Goal: Task Accomplishment & Management: Use online tool/utility

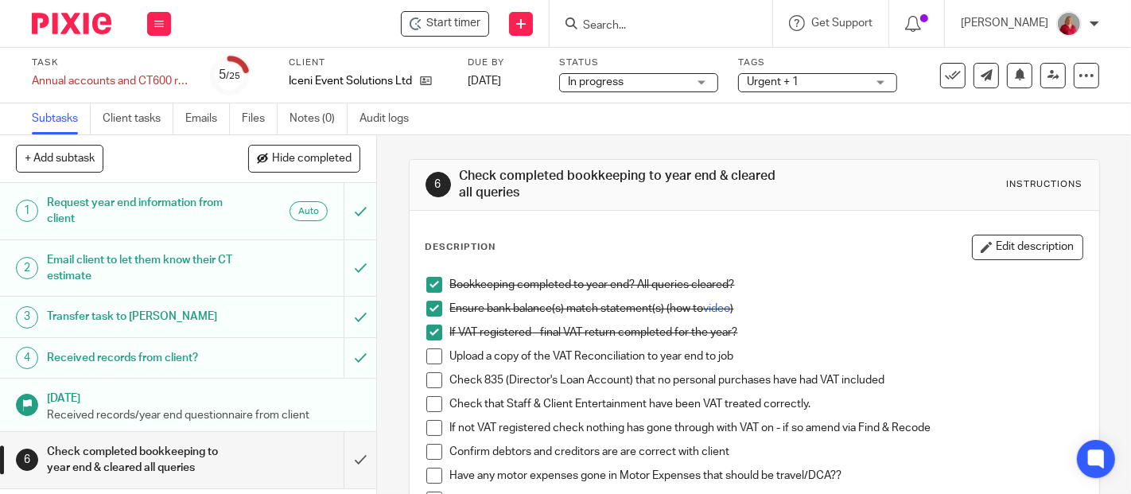
scroll to position [88, 0]
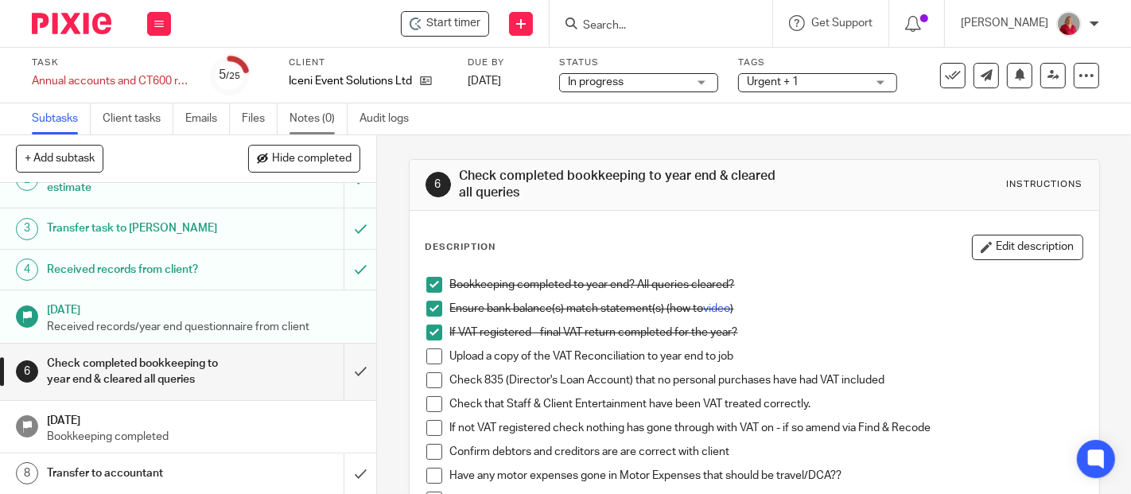
click at [315, 119] on link "Notes (0)" at bounding box center [319, 118] width 58 height 31
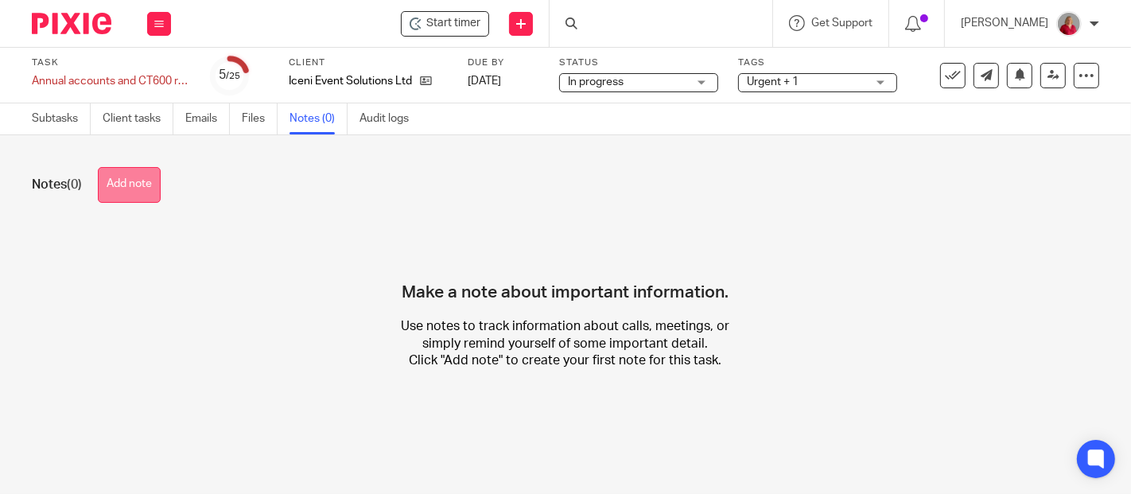
click at [138, 185] on button "Add note" at bounding box center [129, 185] width 63 height 36
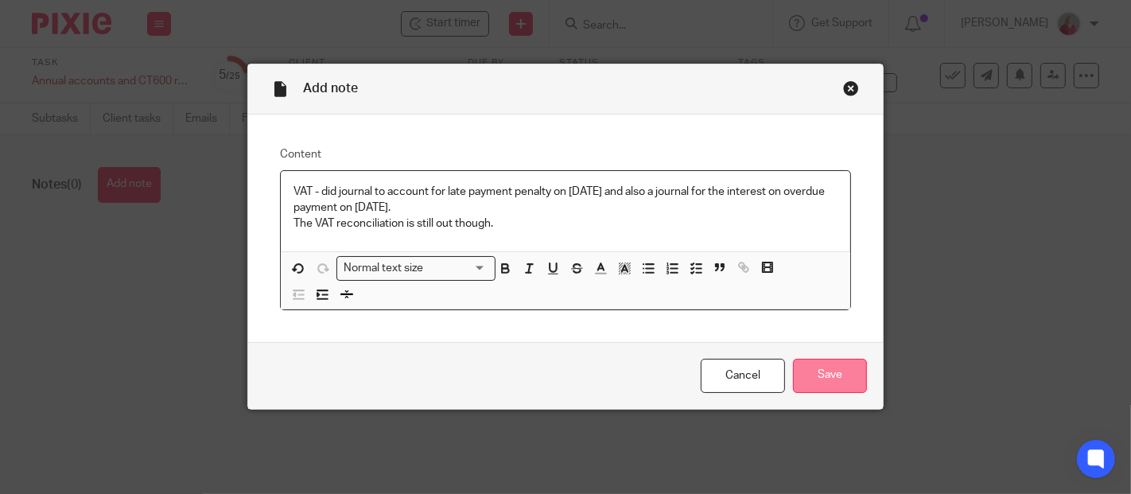
click at [828, 369] on input "Save" at bounding box center [830, 376] width 74 height 34
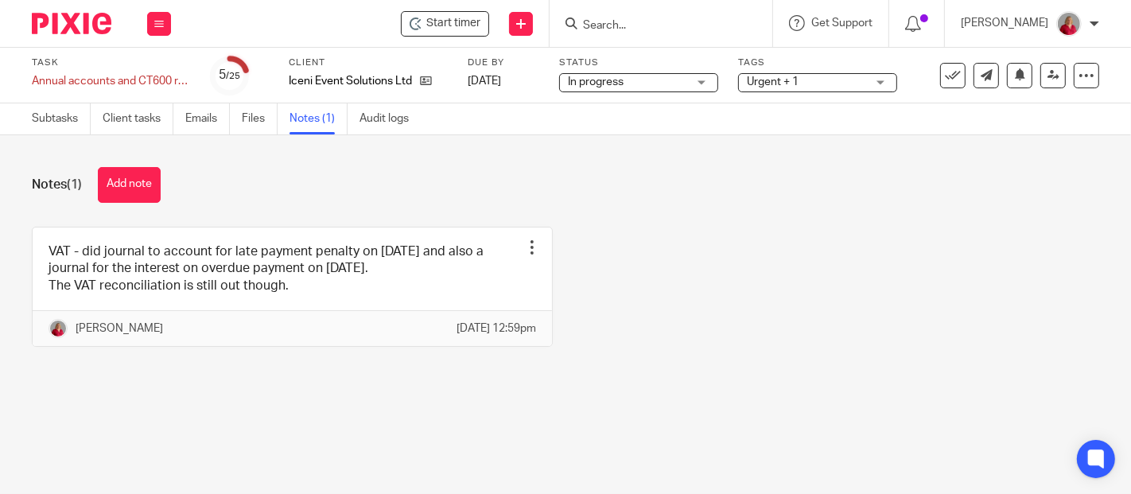
drag, startPoint x: 58, startPoint y: 115, endPoint x: 193, endPoint y: 169, distance: 145.7
click at [58, 115] on link "Subtasks" at bounding box center [61, 118] width 59 height 31
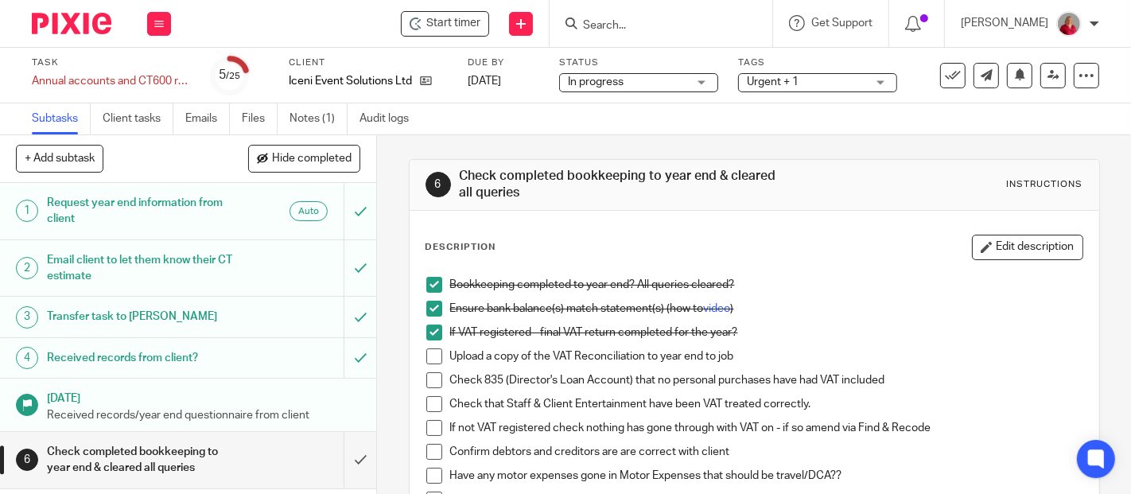
click at [428, 356] on span at bounding box center [434, 357] width 16 height 16
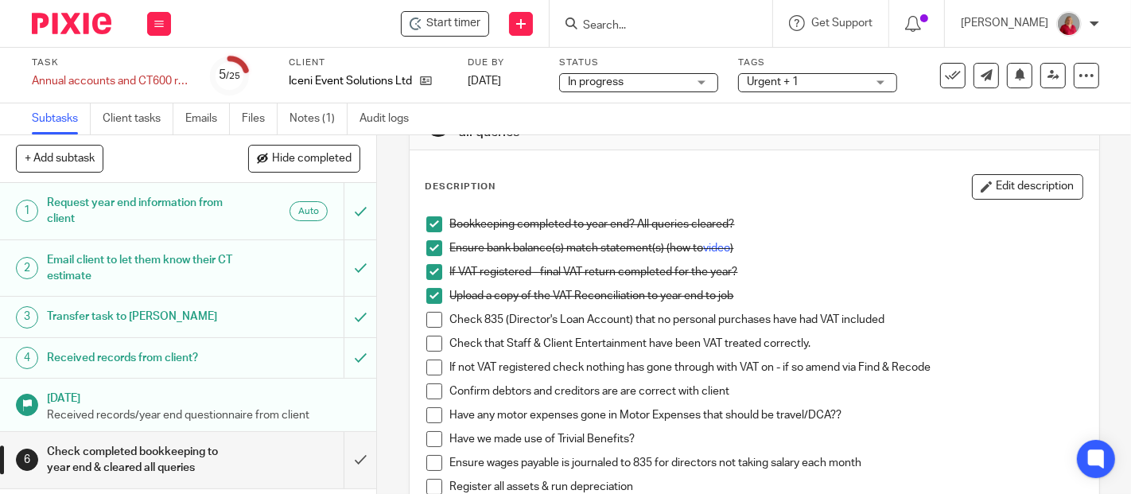
scroll to position [88, 0]
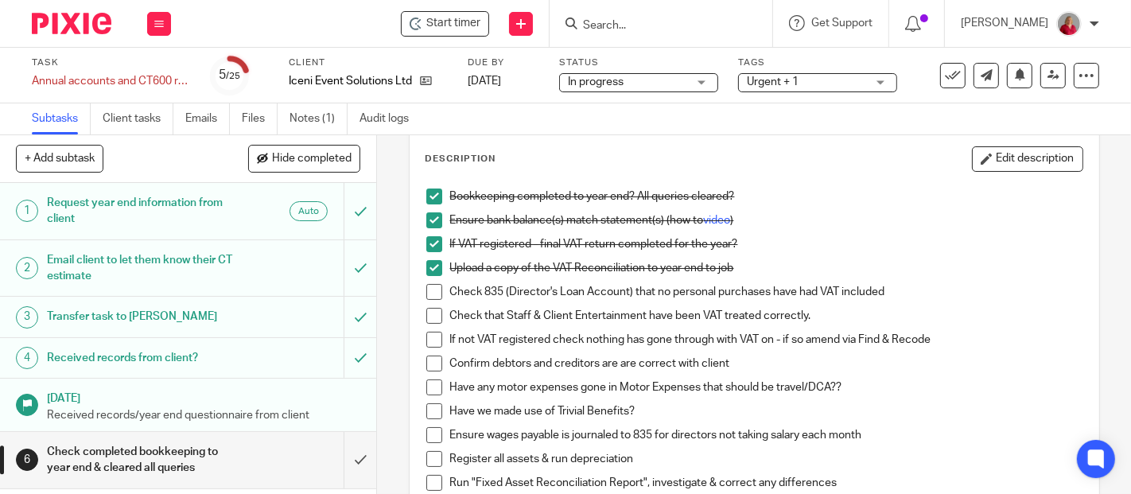
click at [427, 289] on span at bounding box center [434, 292] width 16 height 16
click at [308, 117] on link "Notes (1)" at bounding box center [319, 118] width 58 height 31
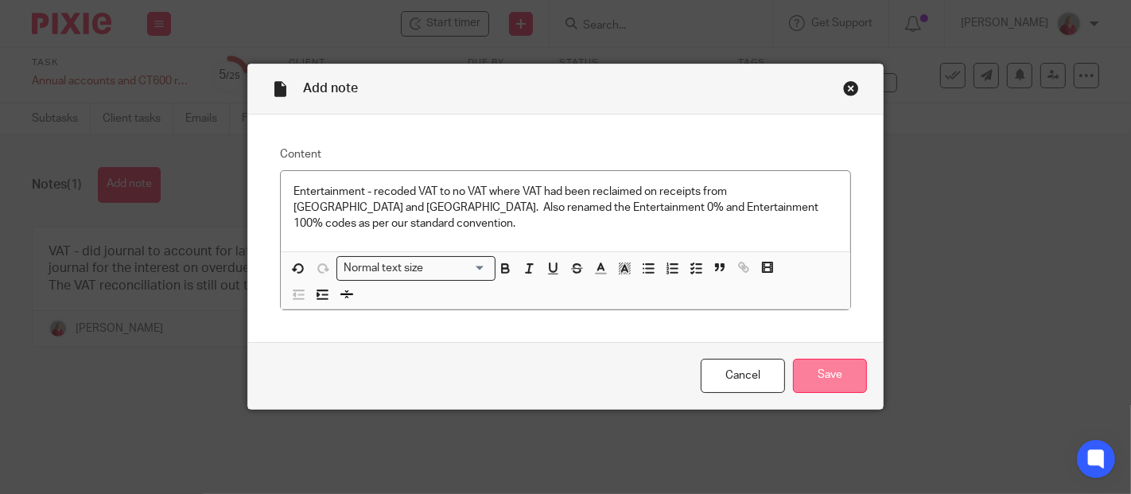
click at [829, 359] on input "Save" at bounding box center [830, 376] width 74 height 34
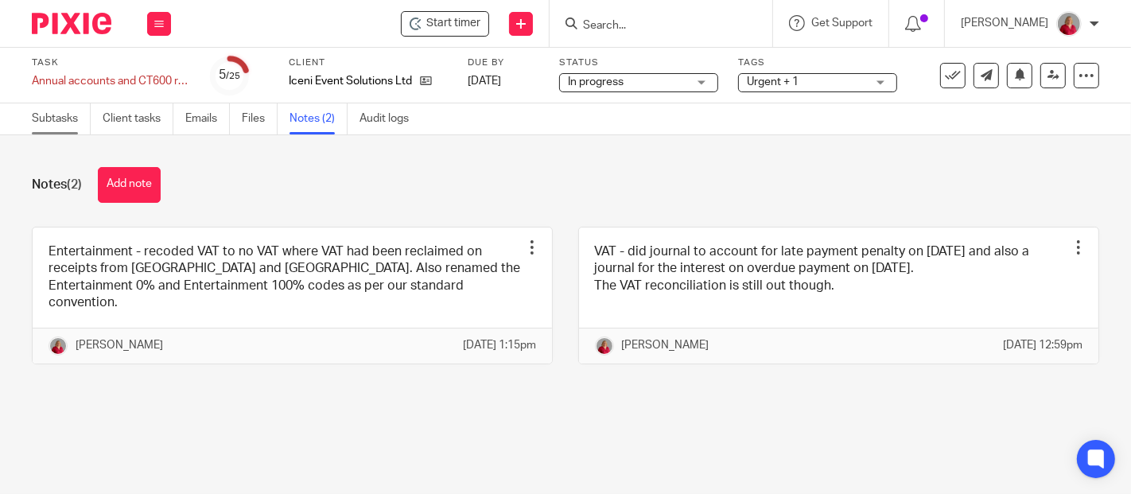
click at [61, 119] on link "Subtasks" at bounding box center [61, 118] width 59 height 31
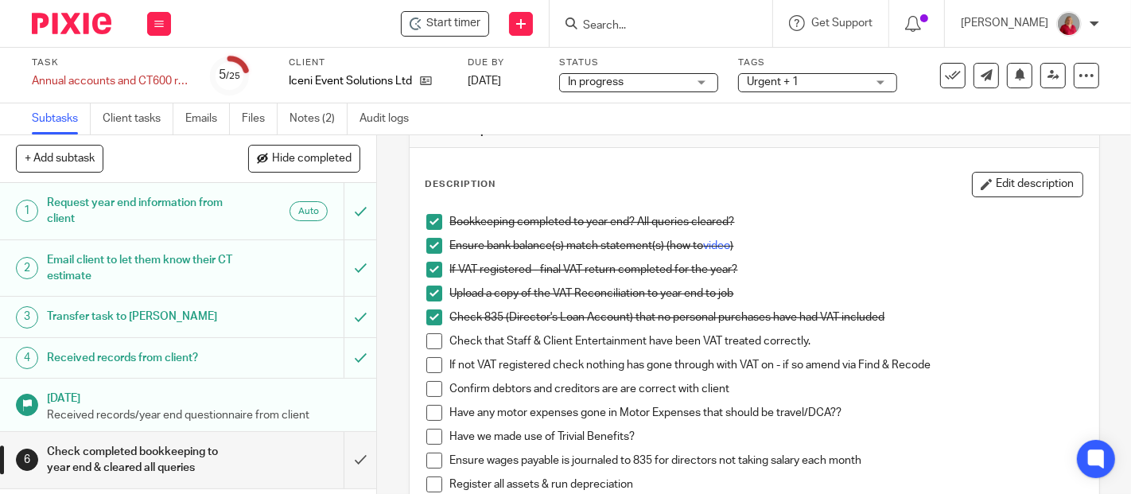
scroll to position [88, 0]
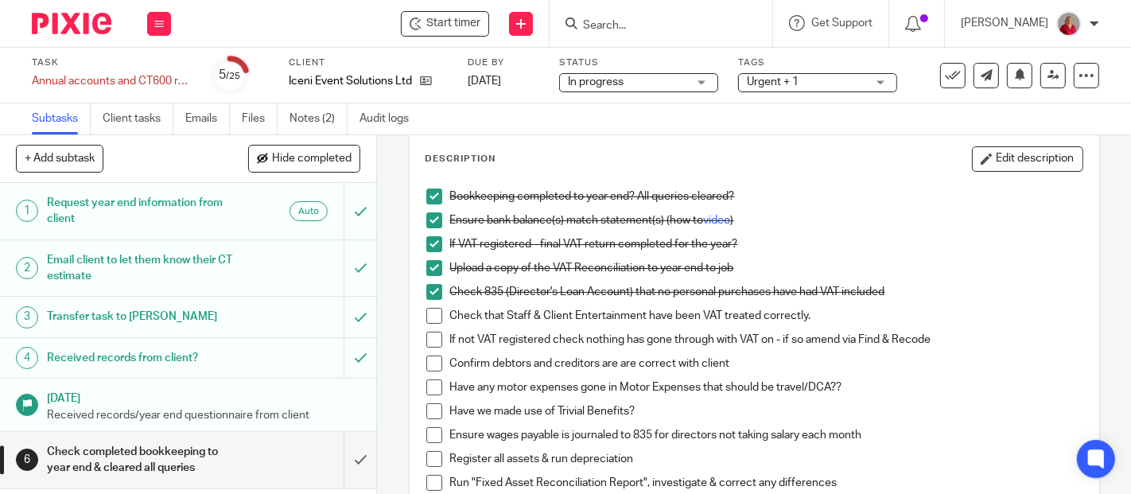
click at [431, 317] on span at bounding box center [434, 316] width 16 height 16
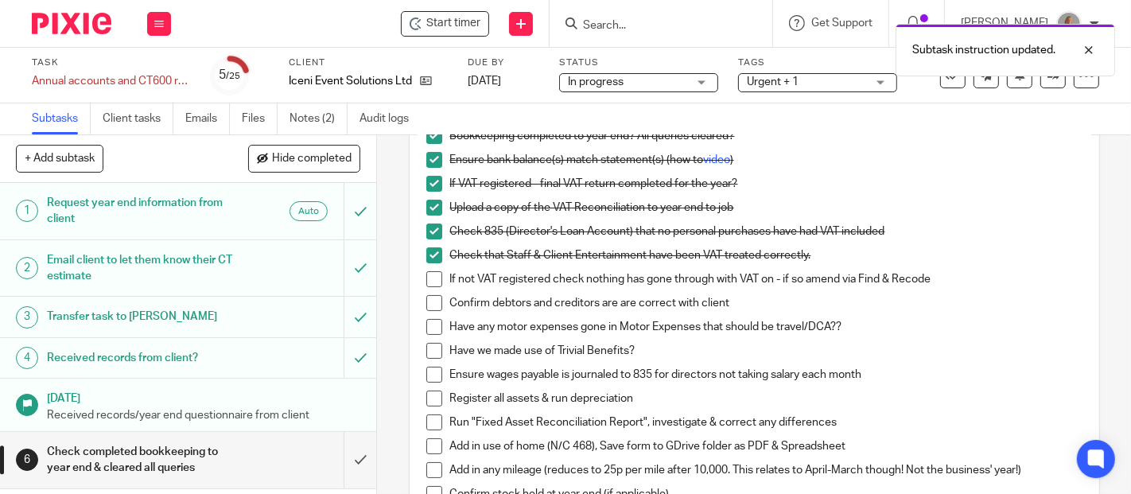
scroll to position [177, 0]
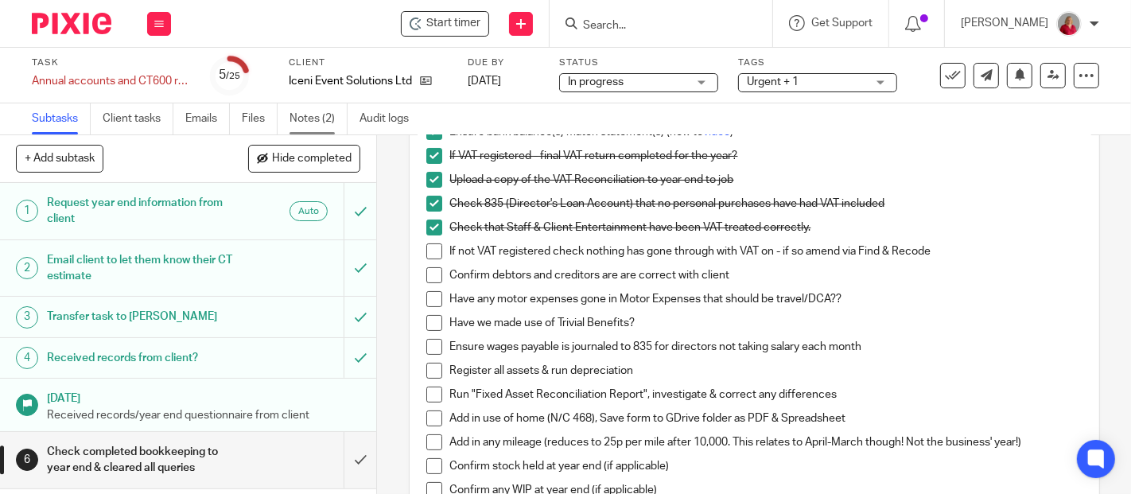
click at [314, 123] on link "Notes (2)" at bounding box center [319, 118] width 58 height 31
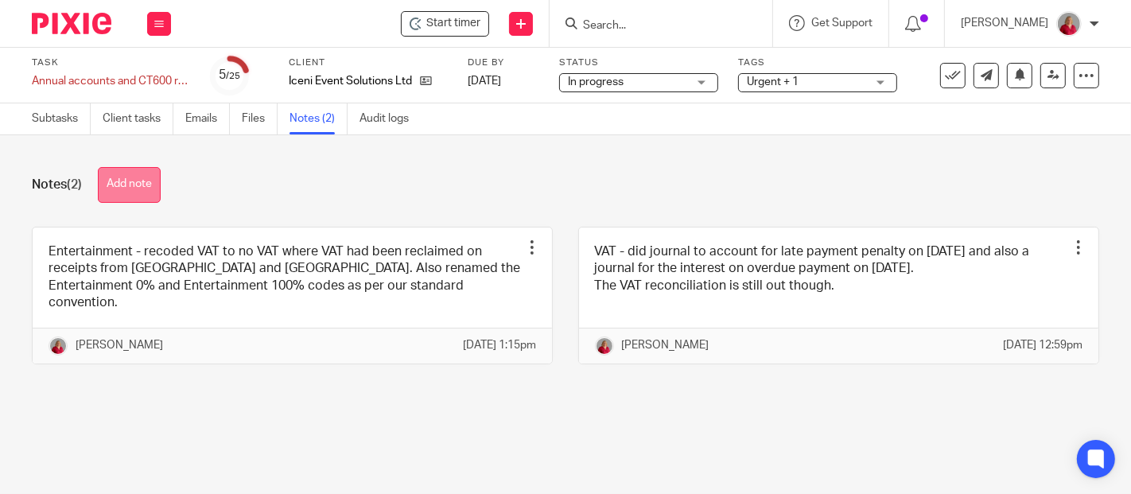
drag, startPoint x: 133, startPoint y: 180, endPoint x: 175, endPoint y: 197, distance: 45.4
click at [134, 180] on button "Add note" at bounding box center [129, 185] width 63 height 36
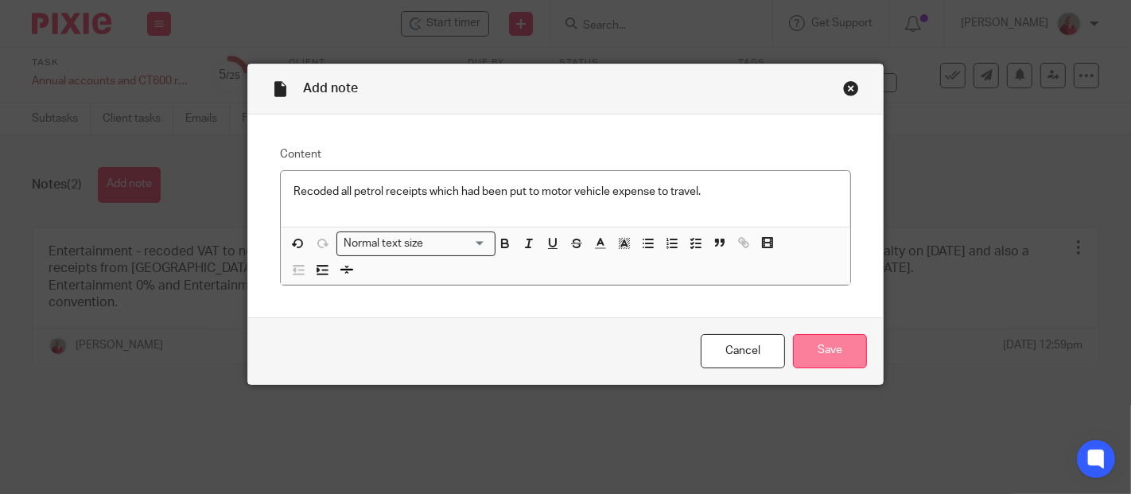
click at [825, 350] on input "Save" at bounding box center [830, 351] width 74 height 34
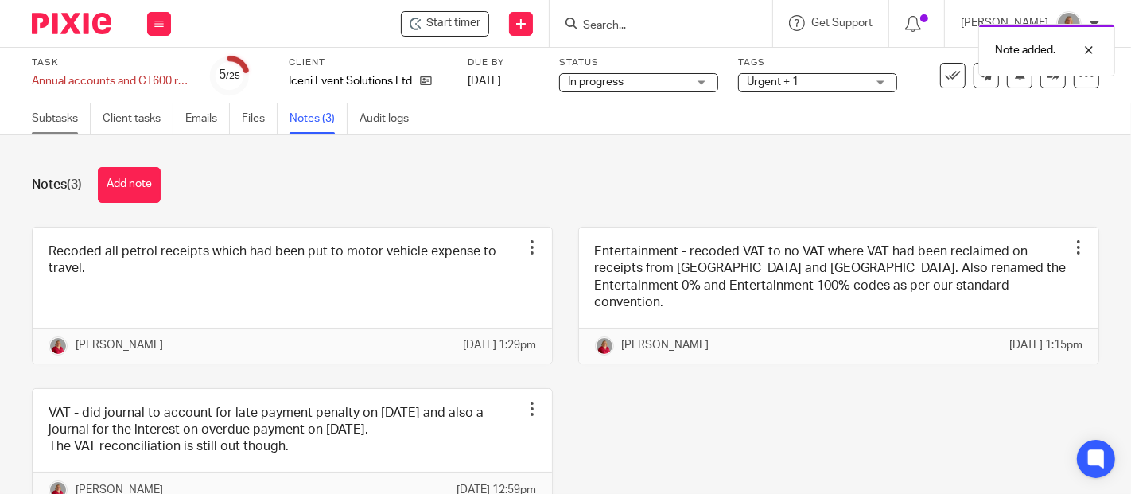
click at [71, 112] on link "Subtasks" at bounding box center [61, 118] width 59 height 31
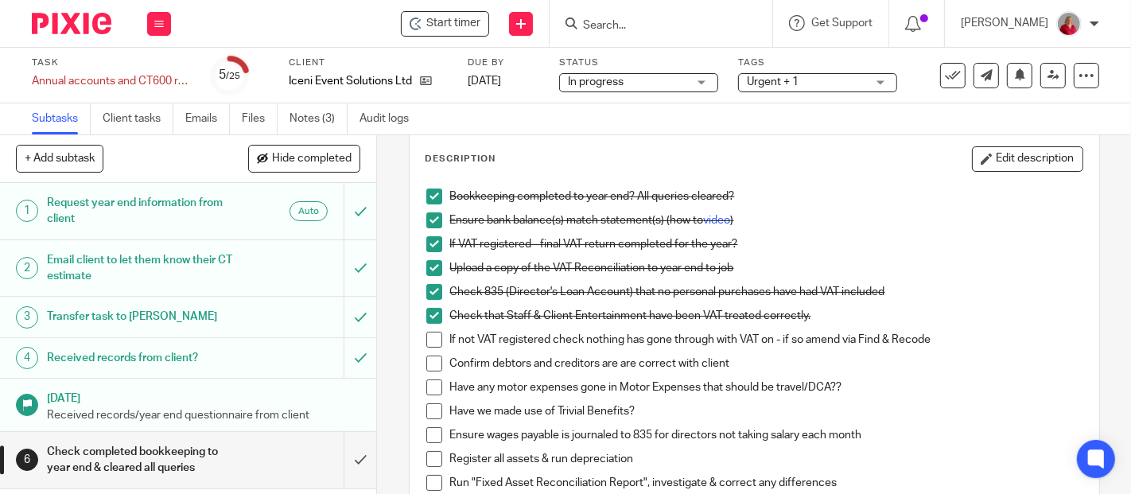
scroll to position [177, 0]
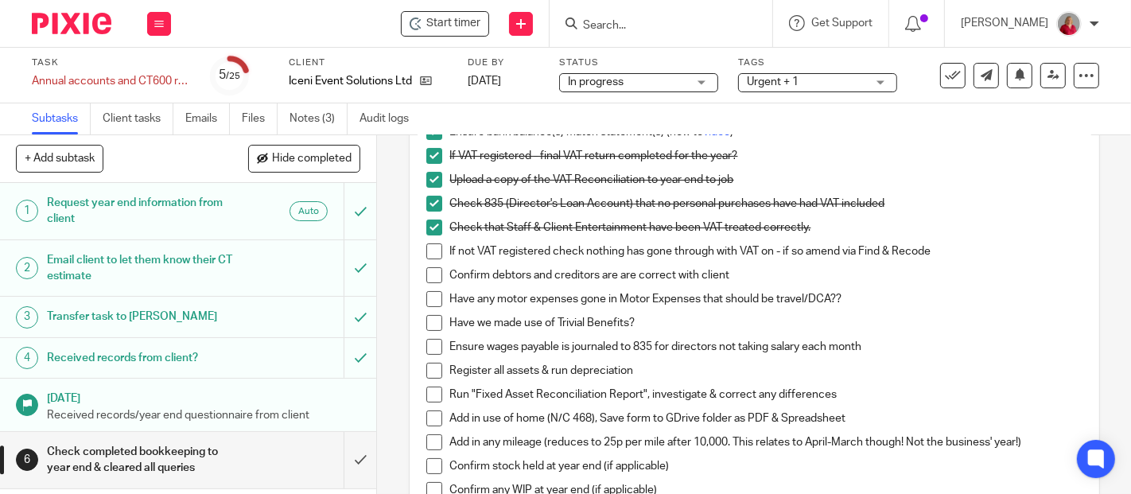
click at [430, 293] on span at bounding box center [434, 299] width 16 height 16
click at [304, 112] on link "Notes (3)" at bounding box center [319, 118] width 58 height 31
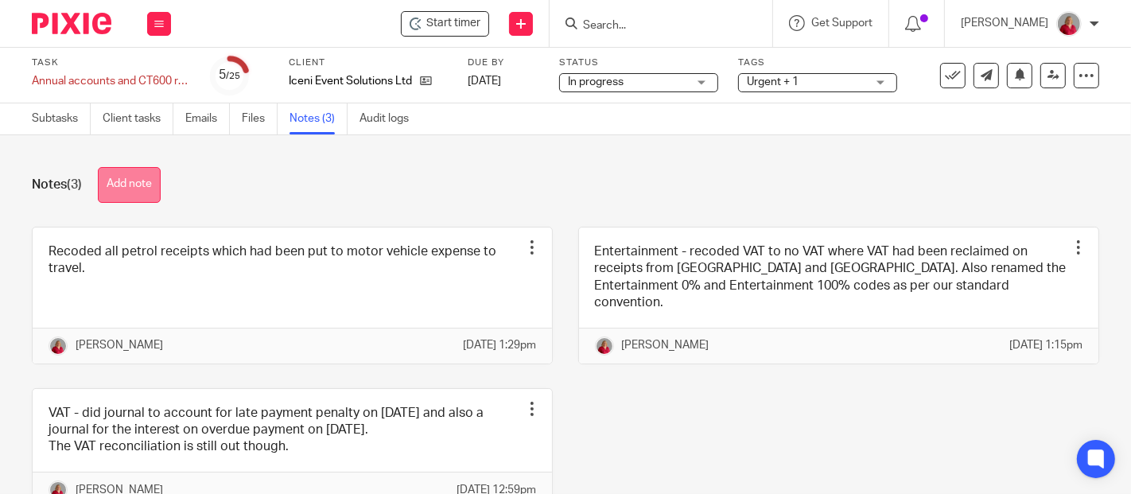
click at [134, 184] on button "Add note" at bounding box center [129, 185] width 63 height 36
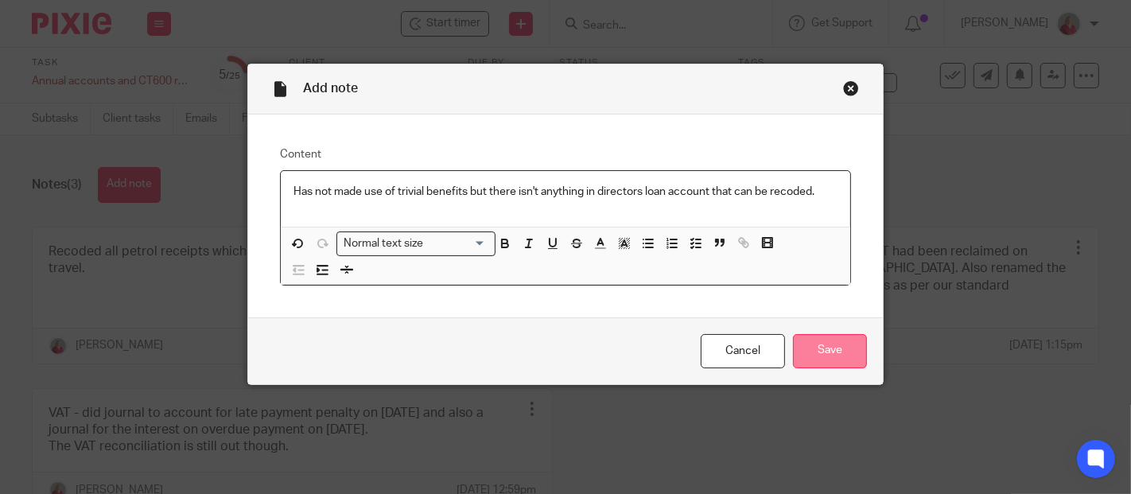
click at [834, 345] on input "Save" at bounding box center [830, 351] width 74 height 34
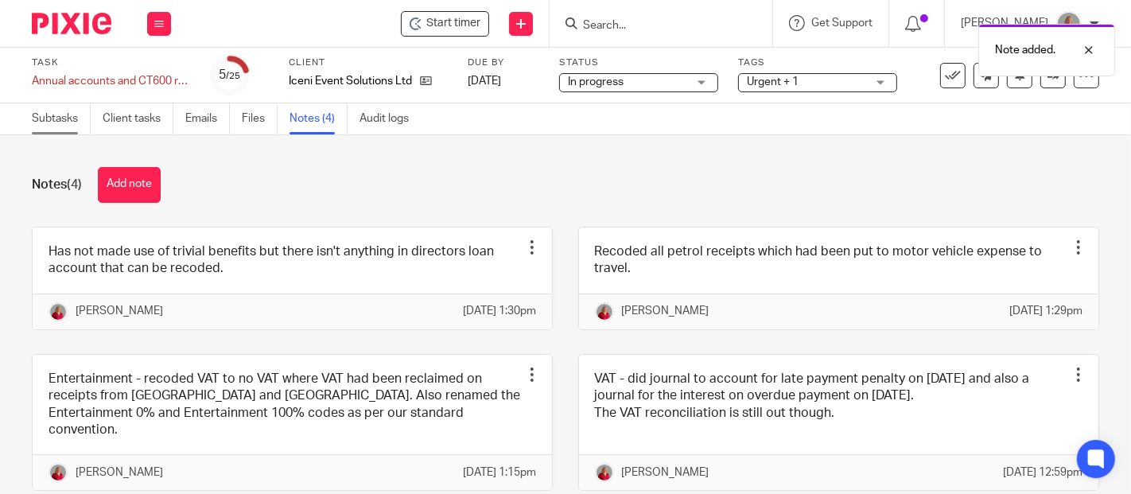
click at [65, 121] on link "Subtasks" at bounding box center [61, 118] width 59 height 31
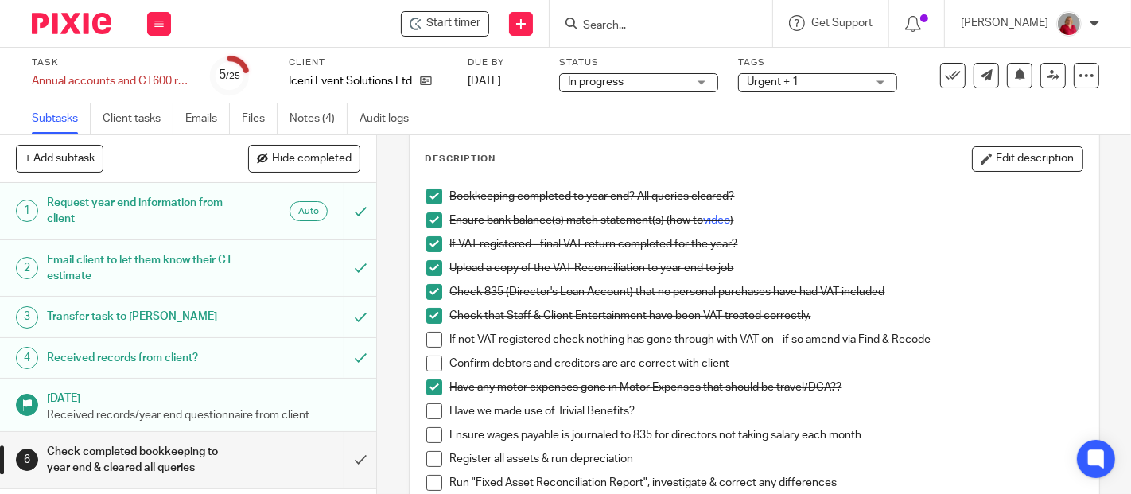
scroll to position [177, 0]
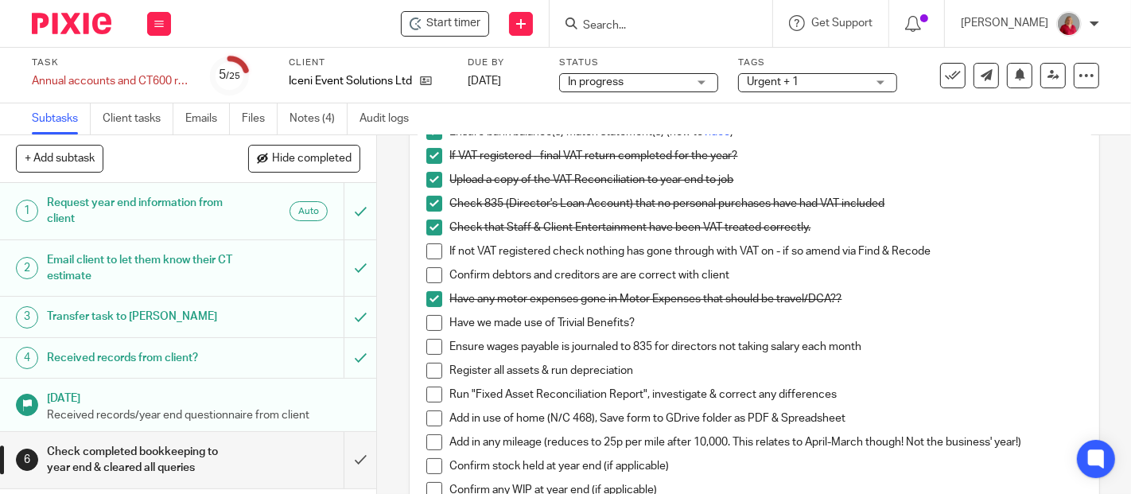
click at [430, 321] on span at bounding box center [434, 323] width 16 height 16
click at [313, 118] on link "Notes (4)" at bounding box center [319, 118] width 58 height 31
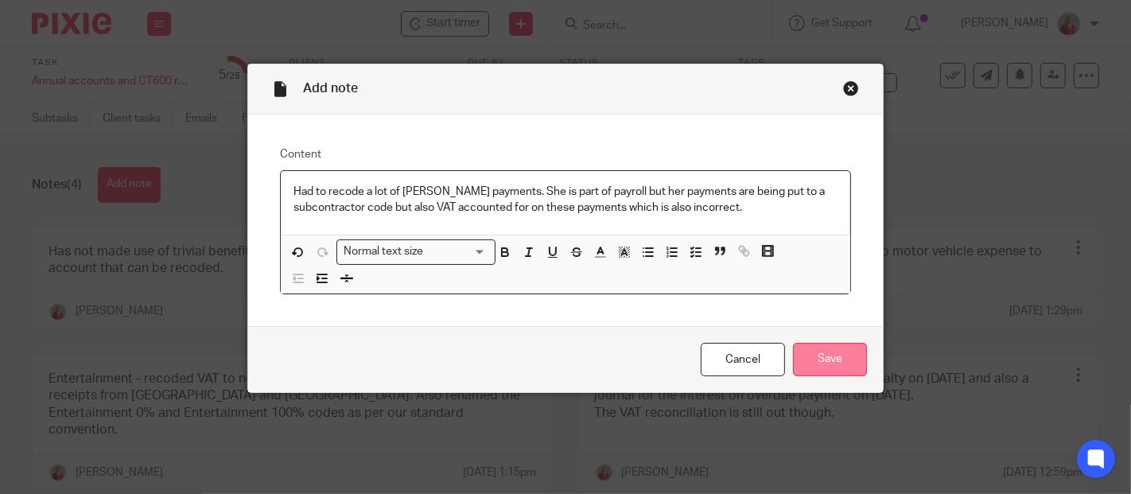
click at [831, 356] on input "Save" at bounding box center [830, 360] width 74 height 34
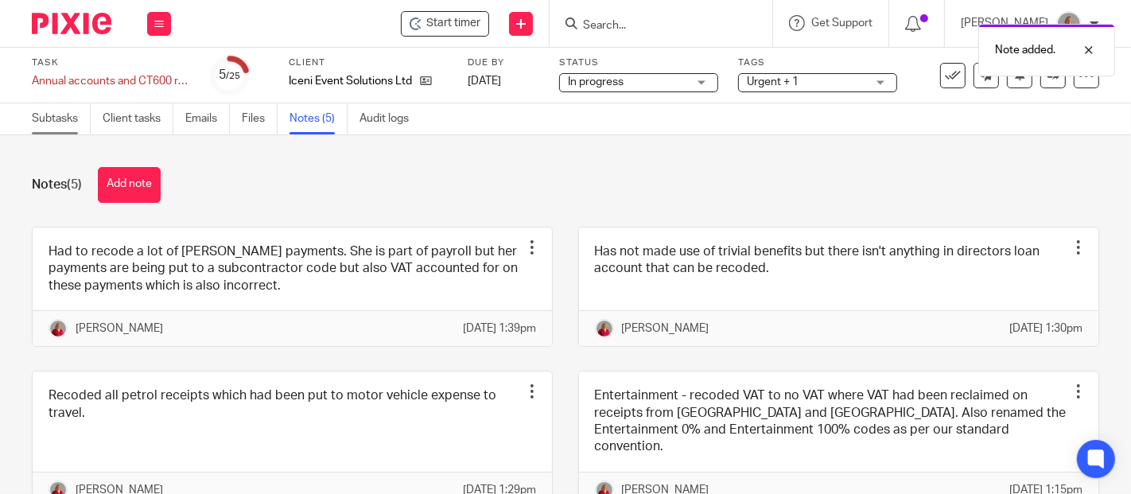
click at [52, 119] on link "Subtasks" at bounding box center [61, 118] width 59 height 31
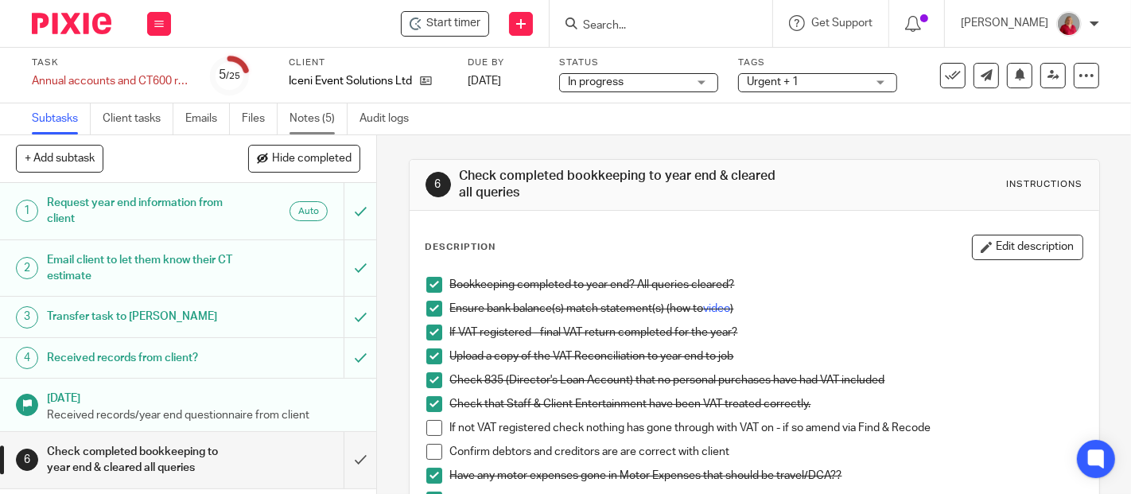
click at [313, 118] on link "Notes (5)" at bounding box center [319, 118] width 58 height 31
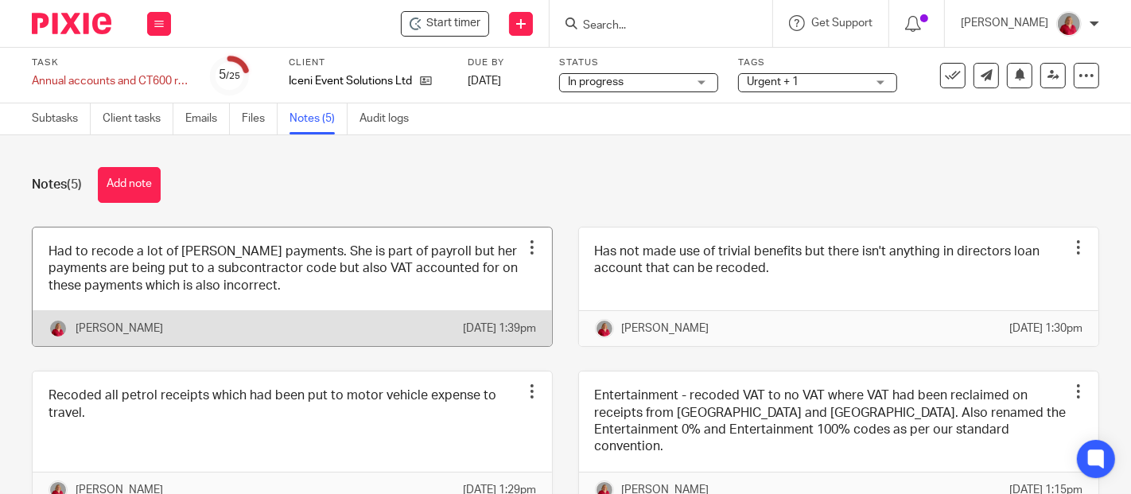
click at [524, 247] on div at bounding box center [532, 247] width 16 height 16
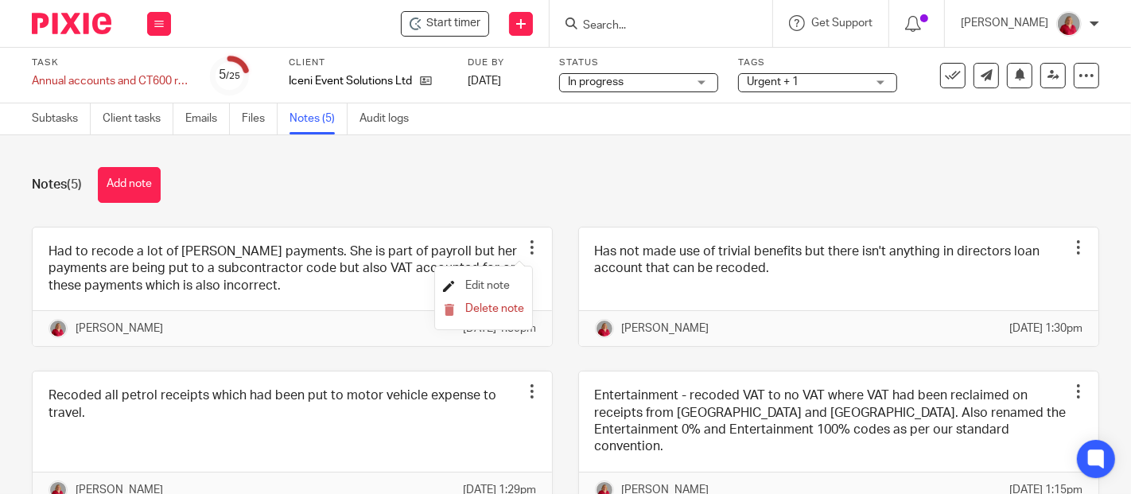
click at [504, 284] on span "Edit note" at bounding box center [487, 285] width 45 height 11
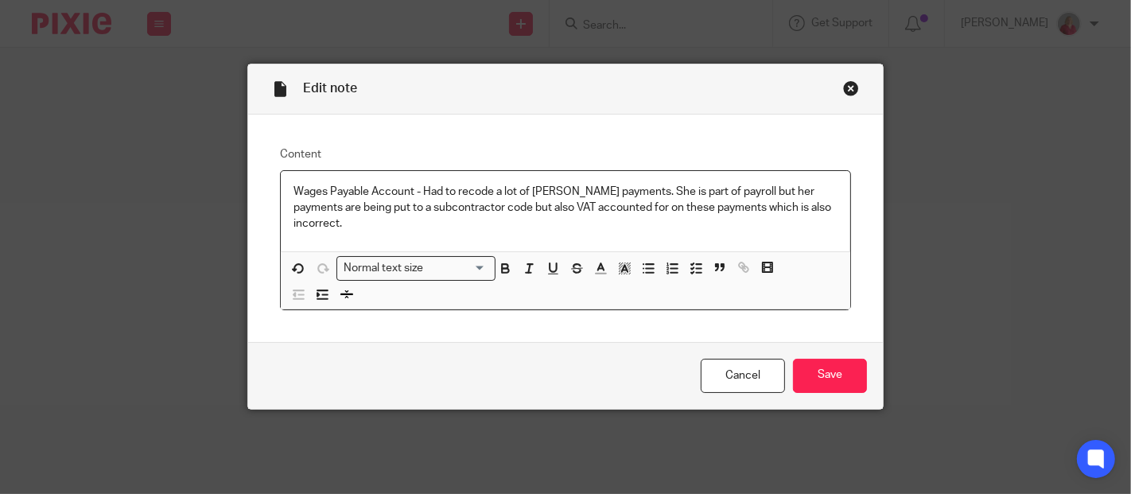
click at [343, 219] on p "Wages Payable Account - Had to recode a lot of [PERSON_NAME] payments. She is p…" at bounding box center [566, 208] width 544 height 49
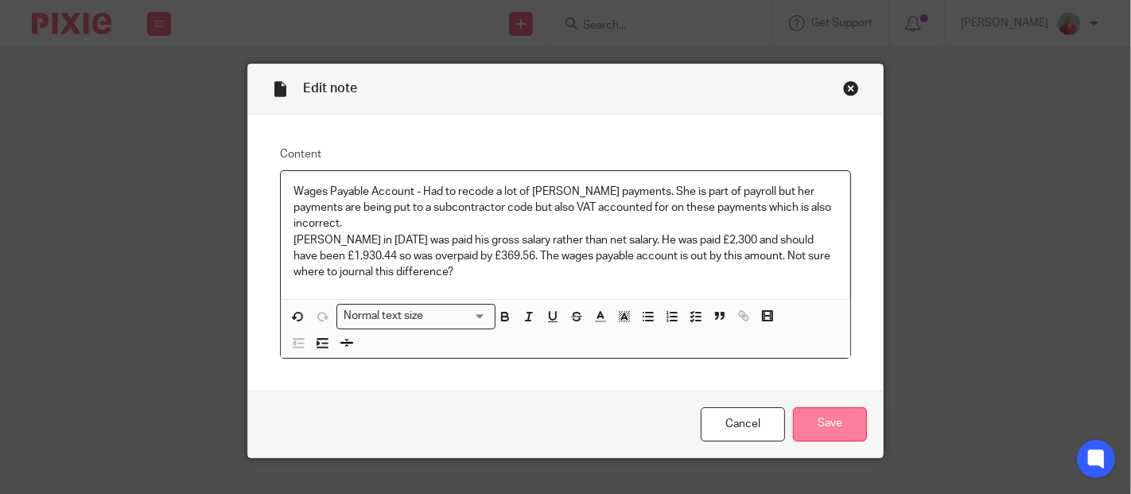
click at [847, 419] on input "Save" at bounding box center [830, 424] width 74 height 34
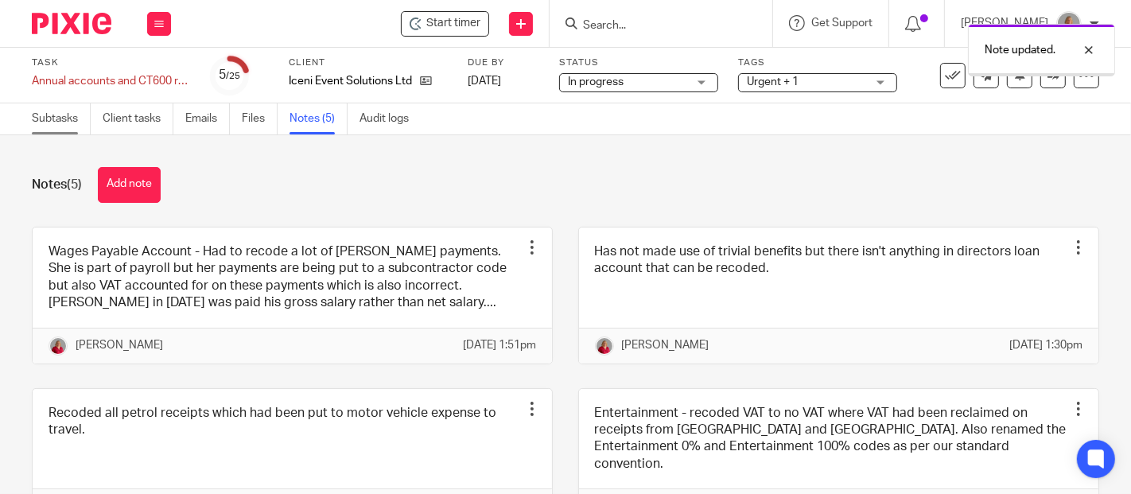
click at [53, 115] on link "Subtasks" at bounding box center [61, 118] width 59 height 31
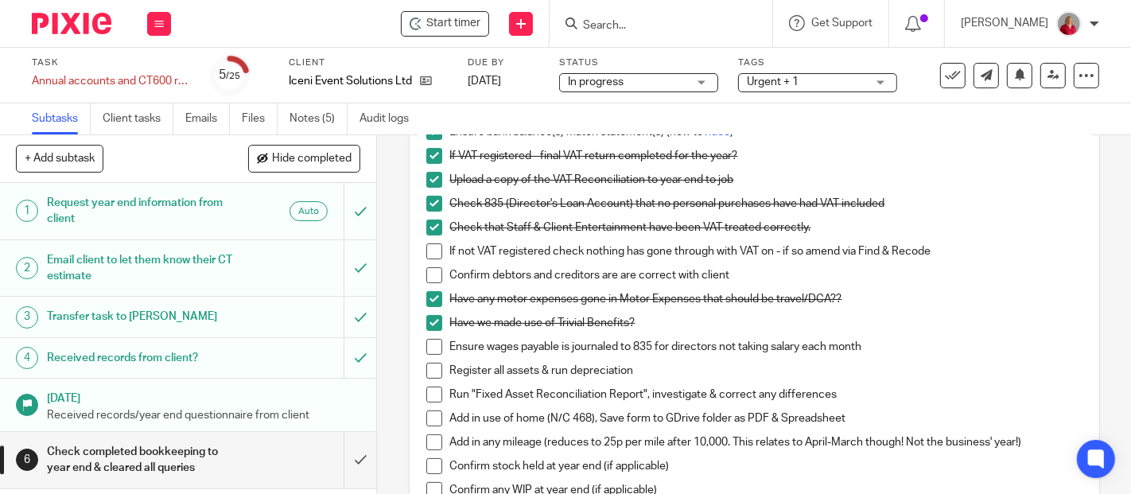
scroll to position [265, 0]
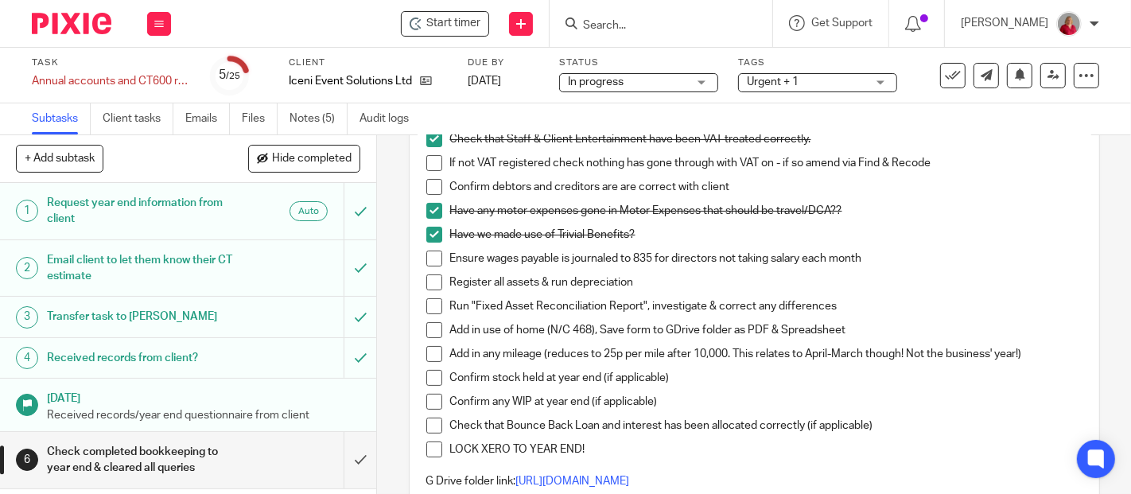
click at [430, 258] on span at bounding box center [434, 259] width 16 height 16
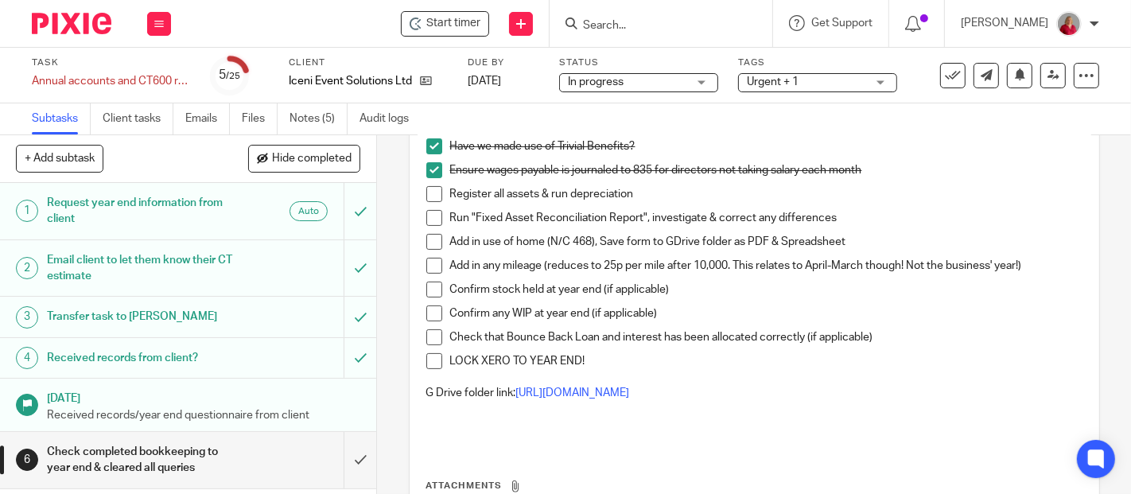
click at [428, 242] on span at bounding box center [434, 242] width 16 height 16
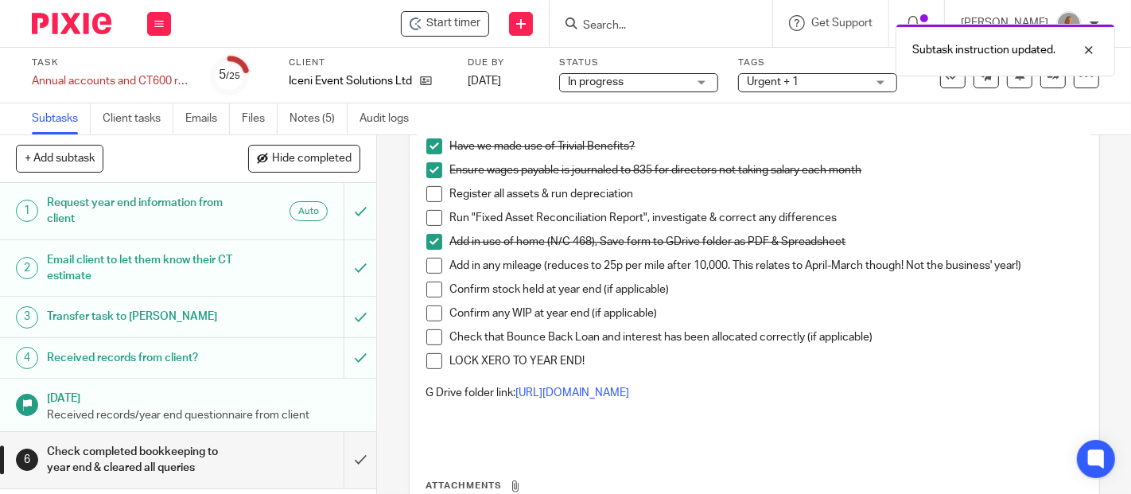
click at [430, 266] on span at bounding box center [434, 266] width 16 height 16
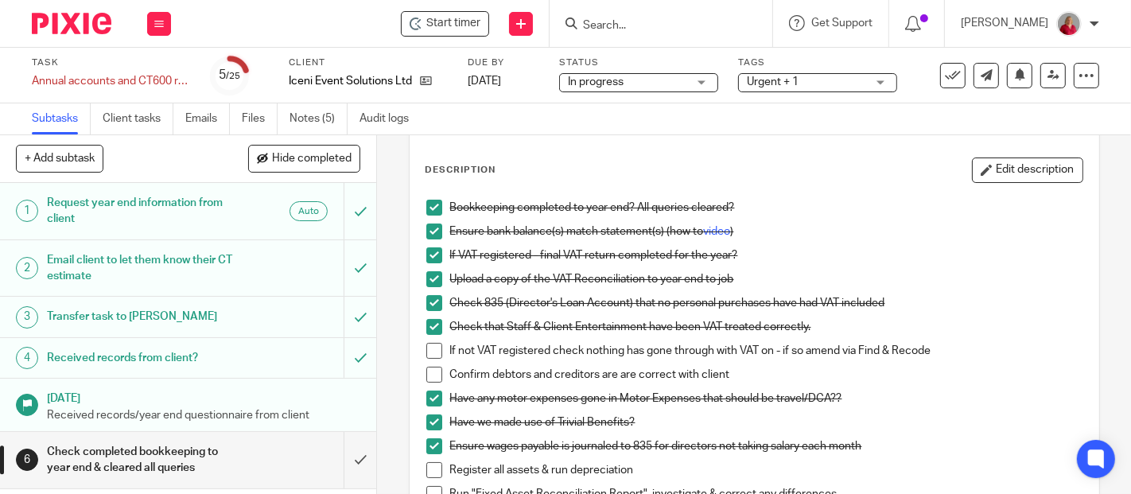
scroll to position [0, 0]
